Goal: Task Accomplishment & Management: Complete application form

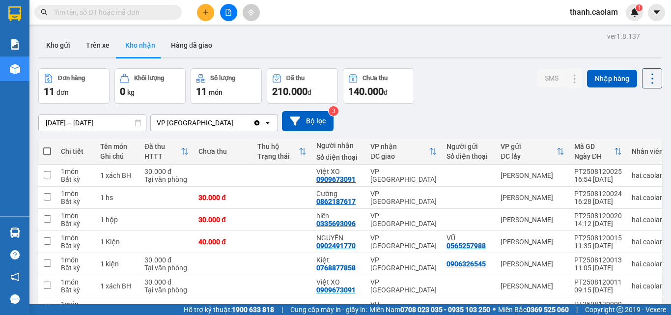
drag, startPoint x: 609, startPoint y: 8, endPoint x: 607, endPoint y: 15, distance: 6.7
click at [608, 8] on span "thanh.caolam" at bounding box center [594, 12] width 64 height 12
drag, startPoint x: 607, startPoint y: 15, endPoint x: 599, endPoint y: 30, distance: 17.6
click at [600, 30] on span "Đăng xuất" at bounding box center [599, 30] width 42 height 11
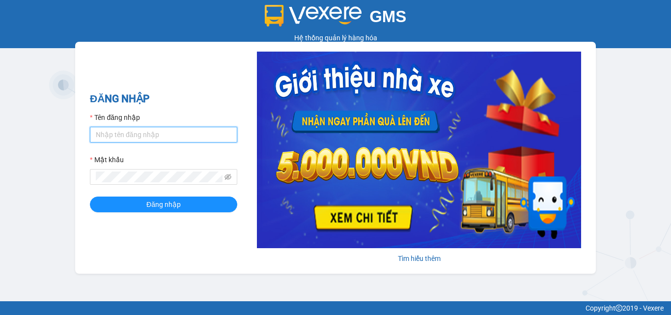
click at [156, 136] on input "Tên đăng nhập" at bounding box center [163, 135] width 147 height 16
type input "minh.caolam"
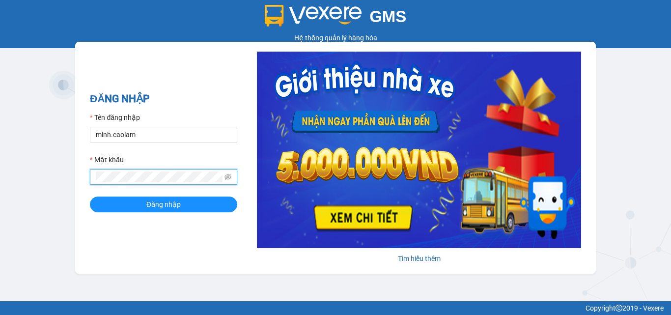
click at [90, 197] on button "Đăng nhập" at bounding box center [163, 205] width 147 height 16
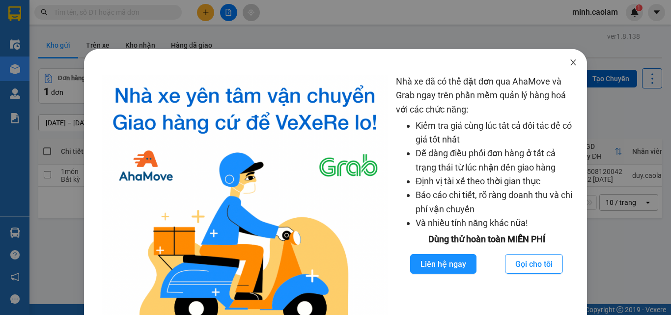
click at [569, 60] on icon "close" at bounding box center [573, 62] width 8 height 8
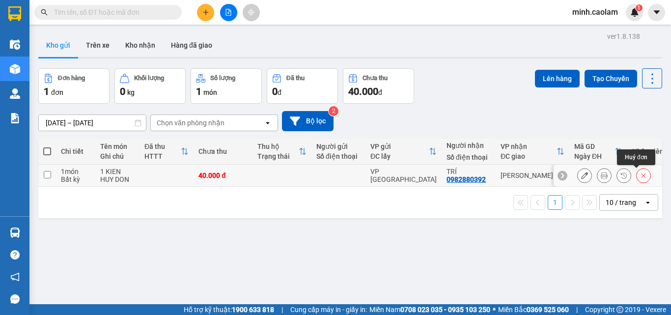
click at [642, 179] on button at bounding box center [644, 175] width 14 height 17
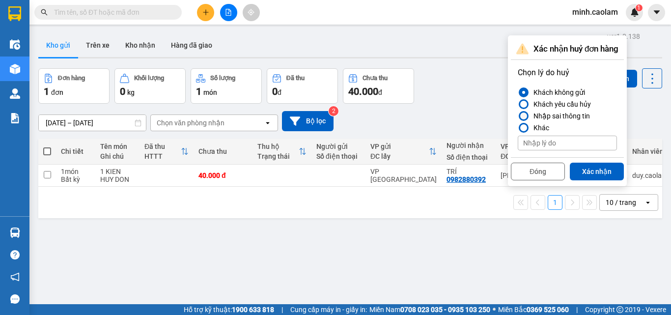
drag, startPoint x: 550, startPoint y: 113, endPoint x: 573, endPoint y: 141, distance: 35.9
click at [552, 115] on div "Nhập sai thông tin" at bounding box center [560, 116] width 60 height 12
drag, startPoint x: 523, startPoint y: 112, endPoint x: 550, endPoint y: 137, distance: 36.5
click at [523, 113] on div at bounding box center [524, 116] width 10 height 10
click at [518, 116] on input "Nhập sai thông tin" at bounding box center [518, 116] width 0 height 0
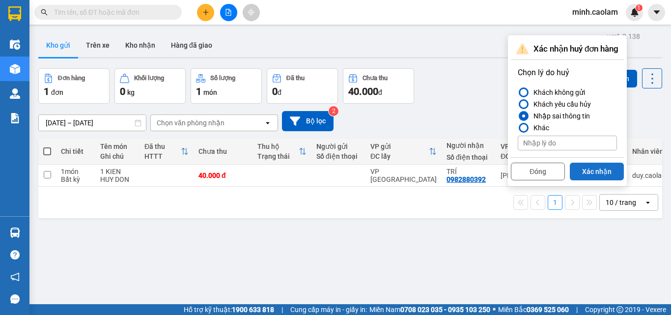
click at [586, 169] on button "Xác nhận" at bounding box center [597, 172] width 54 height 18
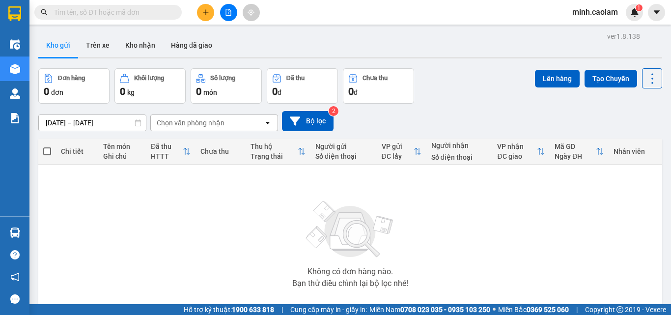
click at [206, 15] on icon "plus" at bounding box center [205, 12] width 7 height 7
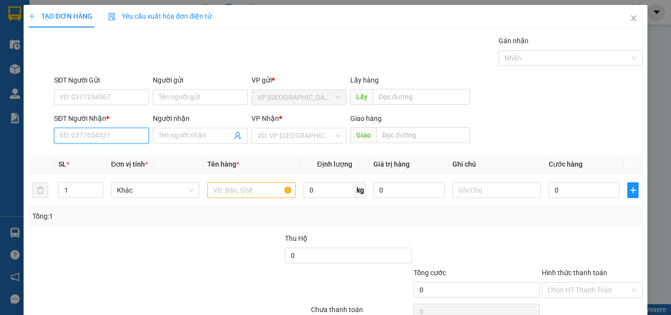
click at [103, 131] on input "SĐT Người Nhận *" at bounding box center [101, 136] width 95 height 16
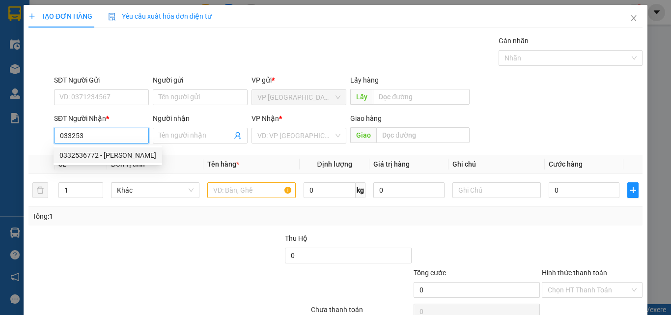
click at [117, 154] on div "0332536772 - [PERSON_NAME]" at bounding box center [107, 155] width 97 height 11
type input "0332536772"
type input "CHỊ HIỀN"
type input "NGÃ 2"
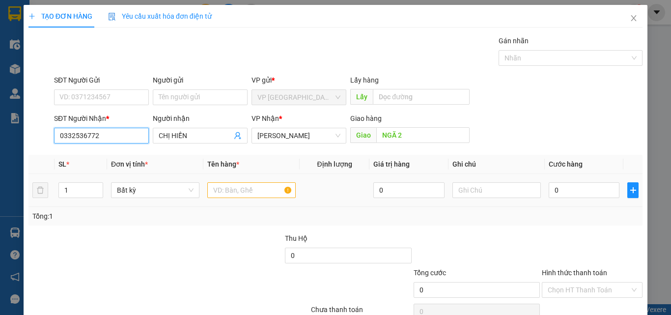
type input "0332536772"
click at [232, 197] on input "text" at bounding box center [251, 190] width 88 height 16
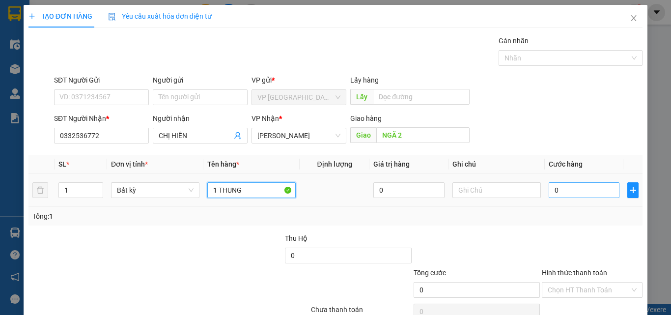
type input "1 THUNG"
click at [558, 195] on input "0" at bounding box center [584, 190] width 71 height 16
type input "4"
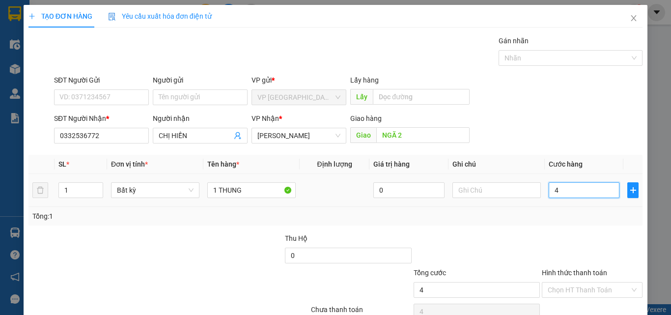
type input "40"
type input "400"
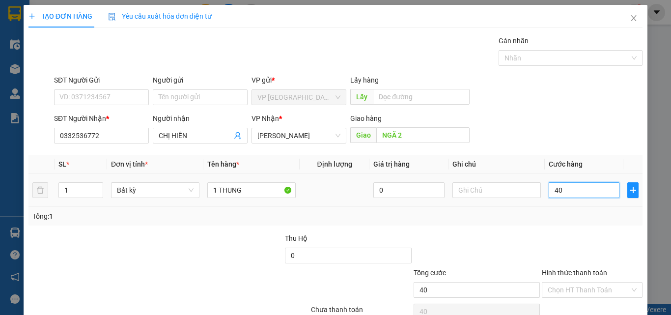
type input "400"
type input "4.000"
type input "40.000"
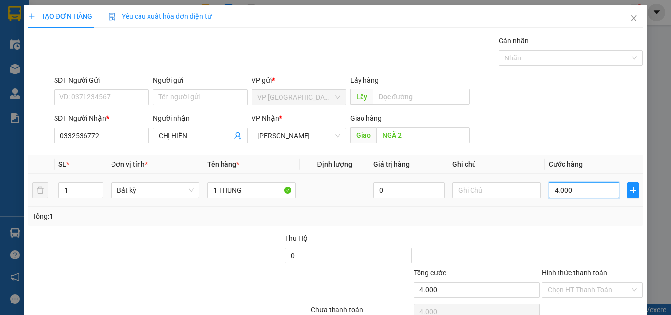
type input "40.000"
click at [558, 195] on input "40.000" at bounding box center [584, 190] width 71 height 16
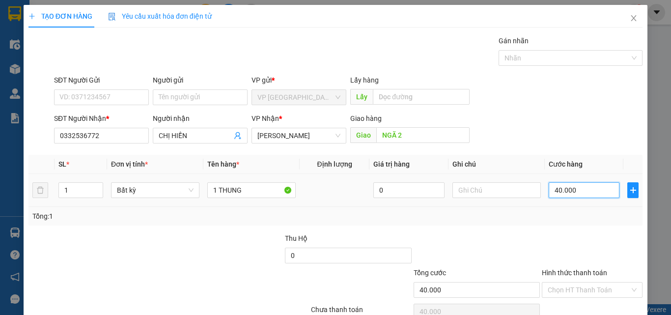
type input "5"
type input "50"
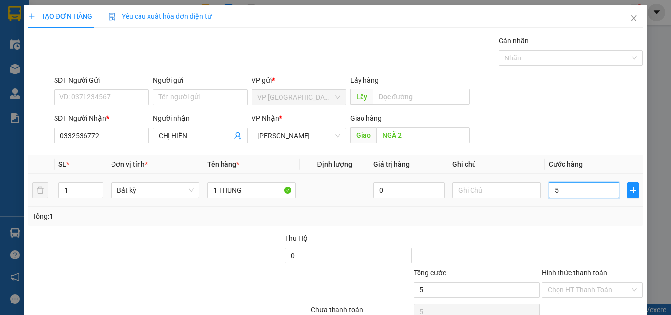
type input "50"
type input "500"
type input "5.000"
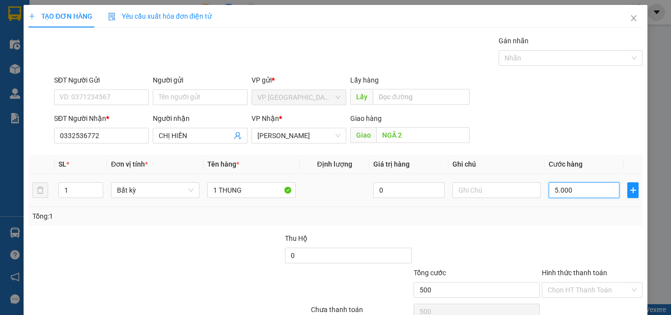
type input "5.000"
type input "50.000"
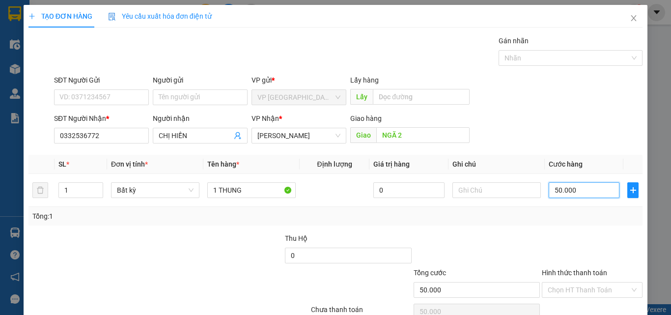
scroll to position [49, 0]
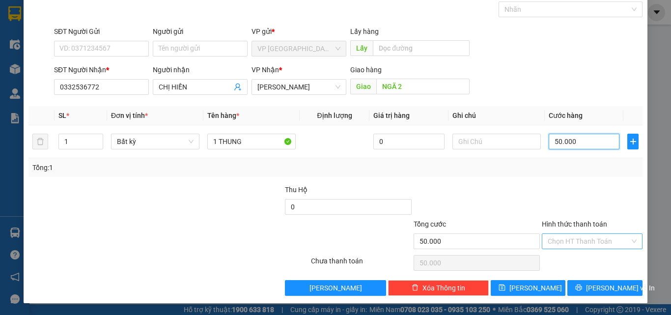
type input "50.000"
click at [587, 241] on input "Hình thức thanh toán" at bounding box center [589, 241] width 82 height 15
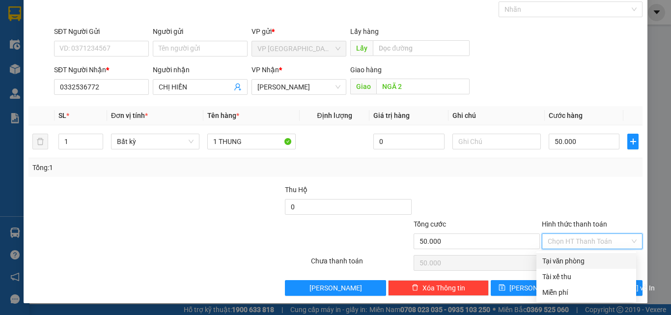
drag, startPoint x: 593, startPoint y: 259, endPoint x: 603, endPoint y: 279, distance: 22.2
click at [593, 260] on div "Tại văn phòng" at bounding box center [586, 260] width 88 height 11
type input "0"
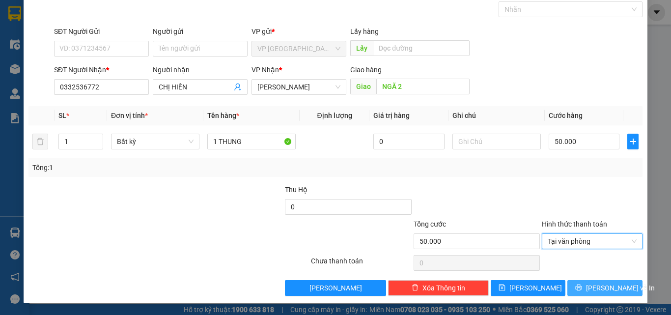
click at [606, 287] on span "Lưu và In" at bounding box center [620, 287] width 69 height 11
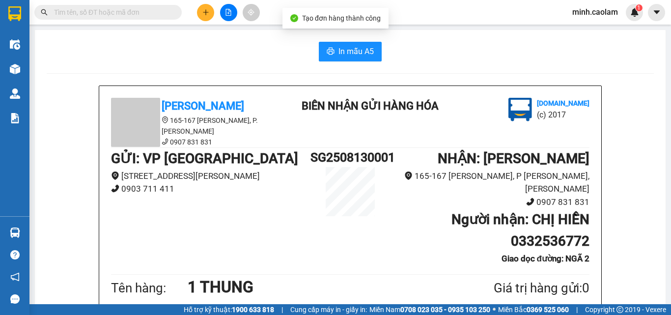
drag, startPoint x: 333, startPoint y: 61, endPoint x: 330, endPoint y: 73, distance: 11.7
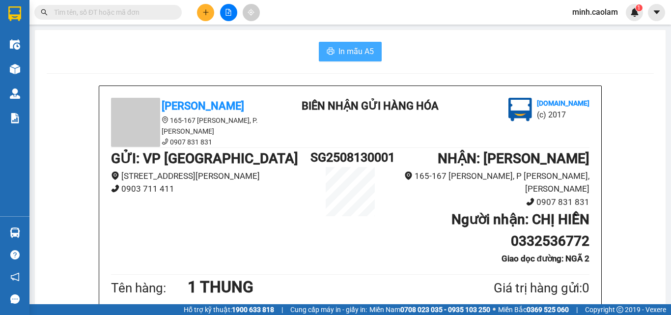
click at [364, 47] on span "In mẫu A5" at bounding box center [355, 51] width 35 height 12
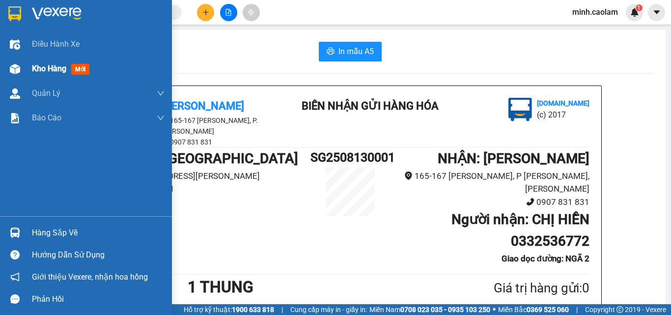
click at [22, 79] on div "Kho hàng mới" at bounding box center [86, 68] width 172 height 25
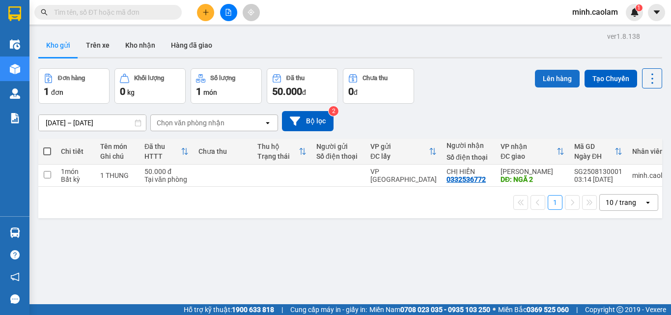
click at [549, 85] on button "Lên hàng" at bounding box center [557, 79] width 45 height 18
click at [601, 177] on icon at bounding box center [604, 175] width 7 height 7
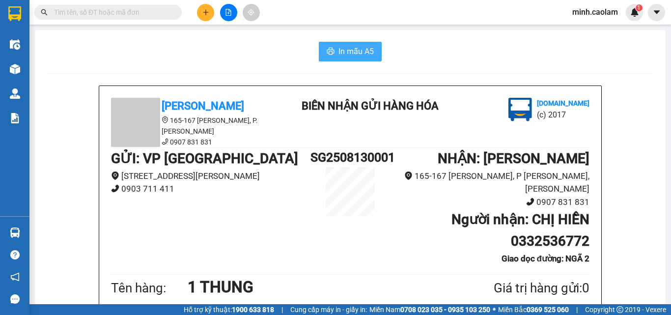
drag, startPoint x: 338, startPoint y: 50, endPoint x: 331, endPoint y: 63, distance: 15.4
click at [338, 50] on span "In mẫu A5" at bounding box center [355, 51] width 35 height 12
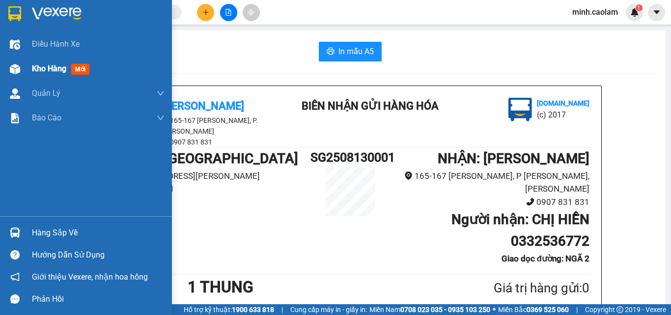
click at [12, 66] on img at bounding box center [15, 69] width 10 height 10
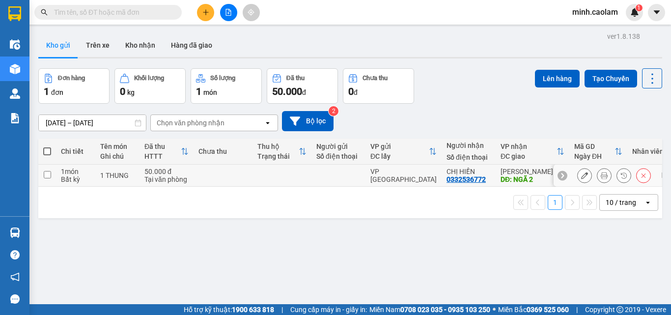
click at [190, 174] on td "50.000 đ Tại văn phòng" at bounding box center [167, 176] width 54 height 22
checkbox input "true"
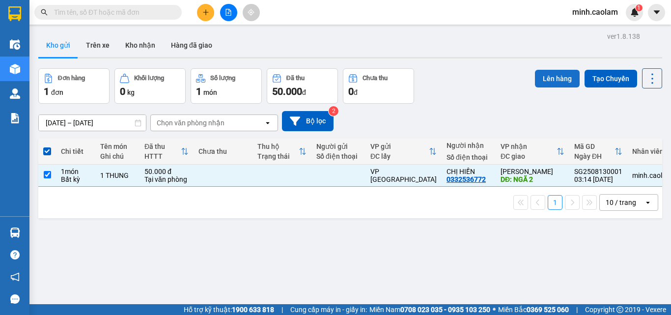
click at [541, 83] on button "Lên hàng" at bounding box center [557, 79] width 45 height 18
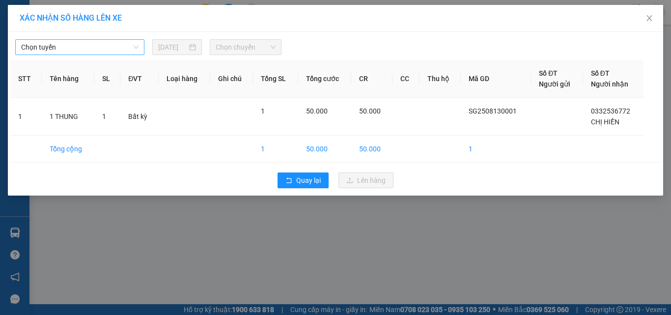
click at [92, 47] on span "Chọn tuyến" at bounding box center [79, 47] width 117 height 15
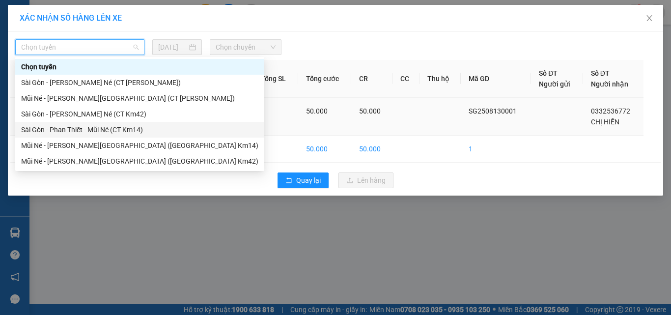
click at [51, 133] on div "Sài Gòn - Phan Thiết - Mũi Né (CT Km14)" at bounding box center [139, 129] width 237 height 11
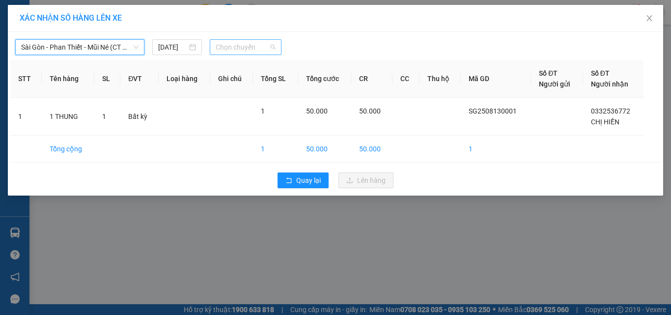
click at [227, 49] on span "Chọn chuyến" at bounding box center [246, 47] width 60 height 15
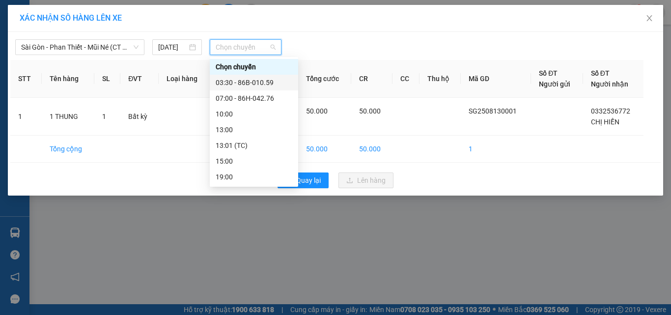
drag, startPoint x: 258, startPoint y: 84, endPoint x: 269, endPoint y: 94, distance: 15.3
click at [258, 85] on div "03:30 - 86B-010.59" at bounding box center [254, 82] width 77 height 11
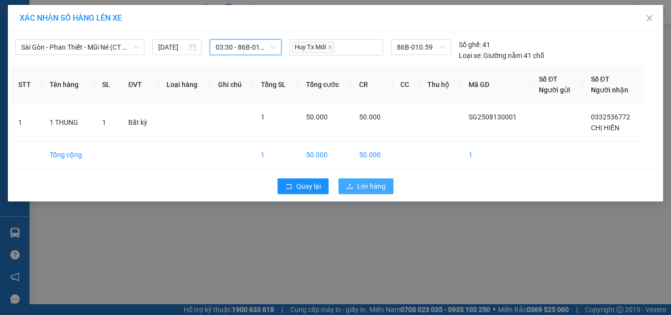
click at [359, 187] on span "Lên hàng" at bounding box center [371, 186] width 28 height 11
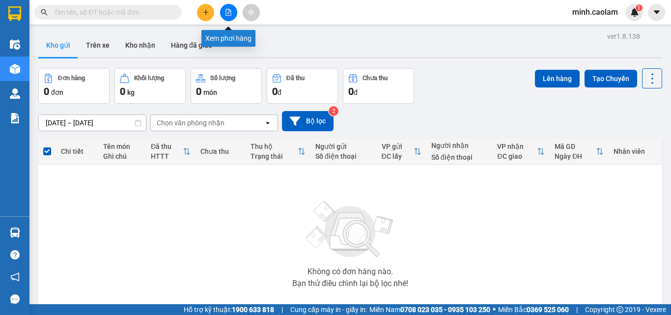
click at [226, 17] on button at bounding box center [228, 12] width 17 height 17
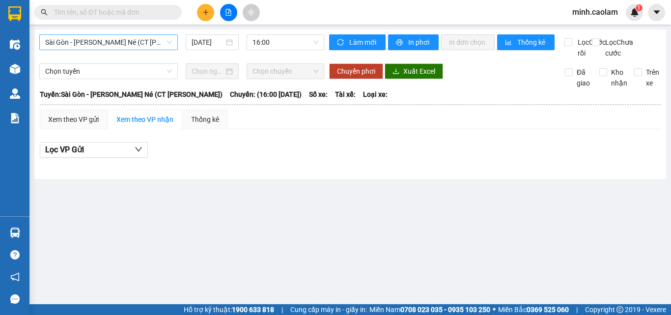
click at [128, 47] on span "Sài Gòn - Phan Thiết - Mũi Né (CT Ông Đồn)" at bounding box center [108, 42] width 127 height 15
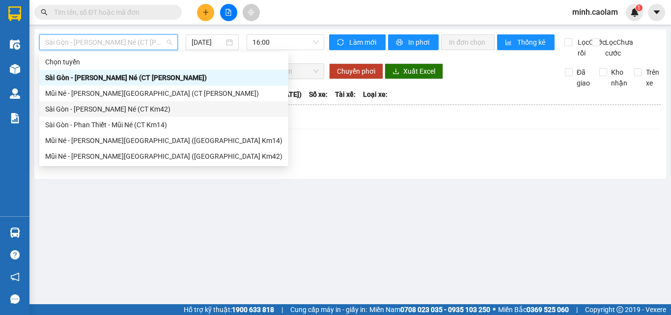
click at [111, 110] on div "Sài Gòn - Phan Thiết - Mũi Né (CT Km42)" at bounding box center [163, 109] width 237 height 11
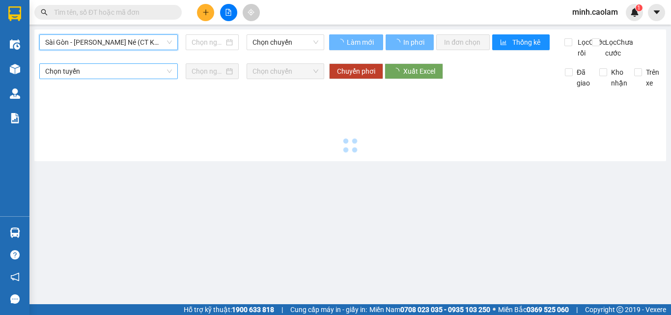
type input "13/08/2025"
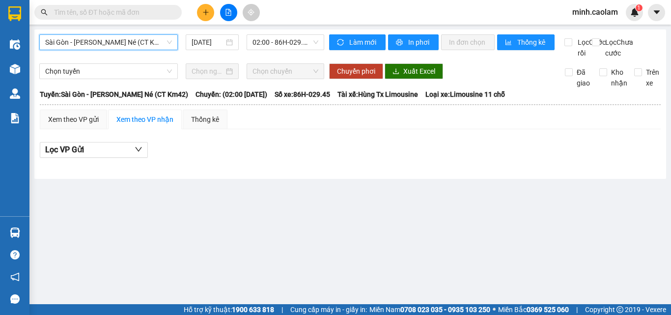
click at [112, 55] on div "Sài Gòn - Phan Thiết - Mũi Né (CT Km42) Sài Gòn - Phan Thiết - Mũi Né (CT Km42)…" at bounding box center [181, 46] width 285 height 24
drag, startPoint x: 116, startPoint y: 47, endPoint x: 112, endPoint y: 68, distance: 21.5
click at [116, 48] on span "Sài Gòn - Phan Thiết - Mũi Né (CT Km42)" at bounding box center [108, 42] width 127 height 15
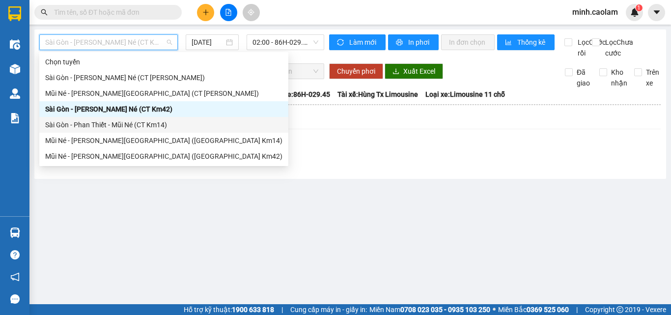
click at [104, 122] on div "Sài Gòn - Phan Thiết - Mũi Né (CT Km14)" at bounding box center [163, 124] width 237 height 11
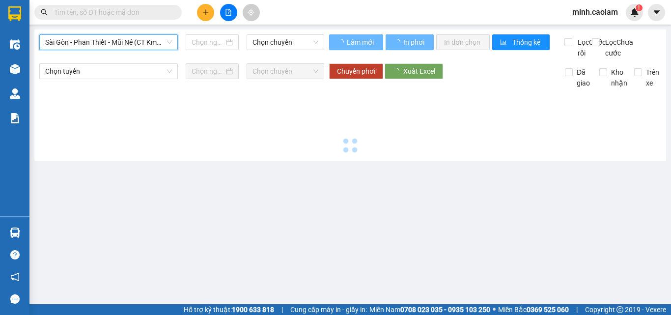
type input "13/08/2025"
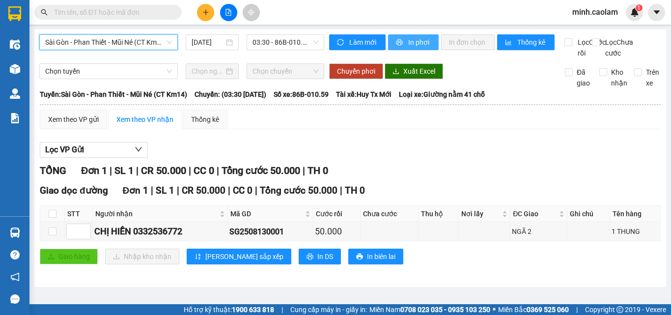
drag, startPoint x: 422, startPoint y: 44, endPoint x: 419, endPoint y: 50, distance: 6.6
click at [421, 45] on span "In phơi" at bounding box center [419, 42] width 23 height 11
